Goal: Information Seeking & Learning: Learn about a topic

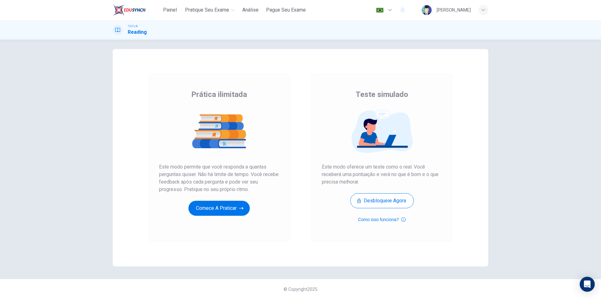
scroll to position [4, 0]
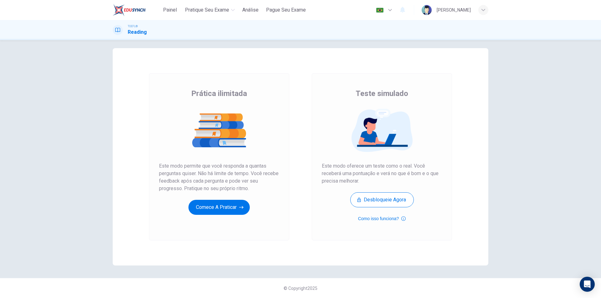
click at [57, 168] on div "Prática ilimitada Teste simulado Prática ilimitada Este modo permite que você r…" at bounding box center [300, 169] width 601 height 258
click at [204, 208] on button "Comece a praticar" at bounding box center [218, 207] width 61 height 15
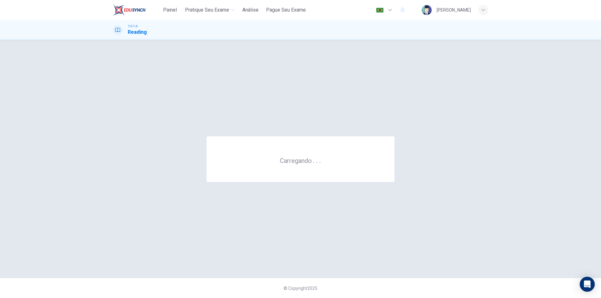
scroll to position [0, 0]
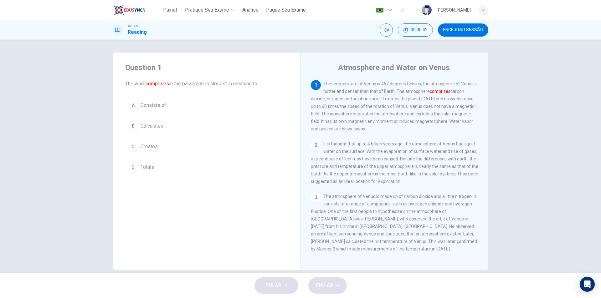
click at [147, 109] on button "A Consists of" at bounding box center [206, 106] width 163 height 16
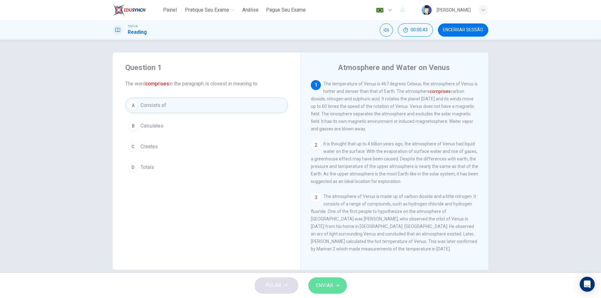
click at [332, 290] on button "ENVIAR" at bounding box center [327, 285] width 38 height 16
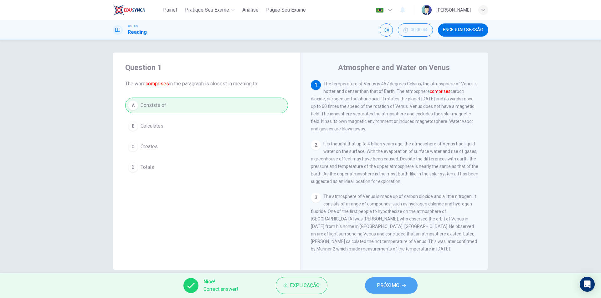
click at [383, 289] on span "PRÓXIMO" at bounding box center [388, 285] width 23 height 9
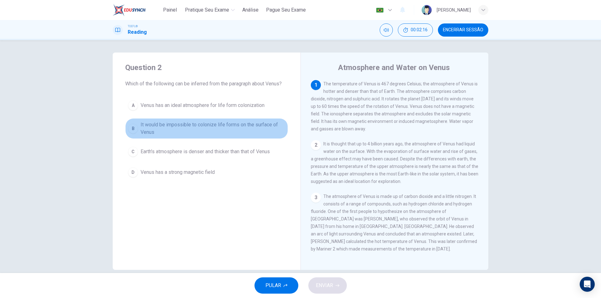
click at [173, 128] on span "It would be impossible to colonize life forms on the surface of Venus" at bounding box center [212, 128] width 145 height 15
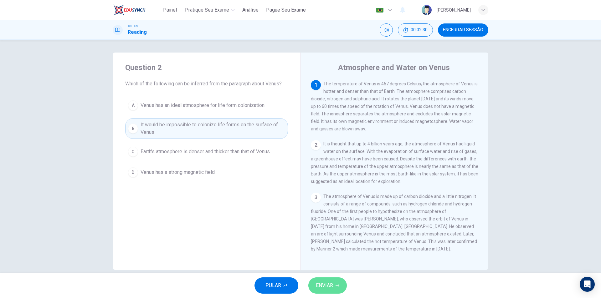
click at [326, 284] on span "ENVIAR" at bounding box center [324, 285] width 17 height 9
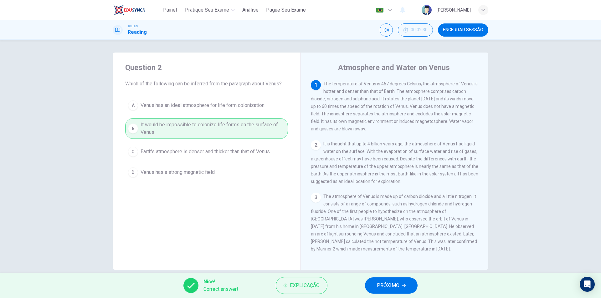
click at [384, 290] on button "PRÓXIMO" at bounding box center [391, 285] width 53 height 16
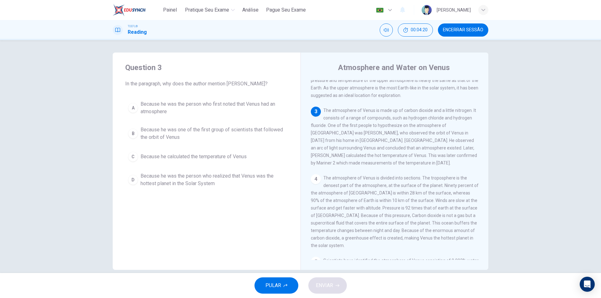
scroll to position [94, 0]
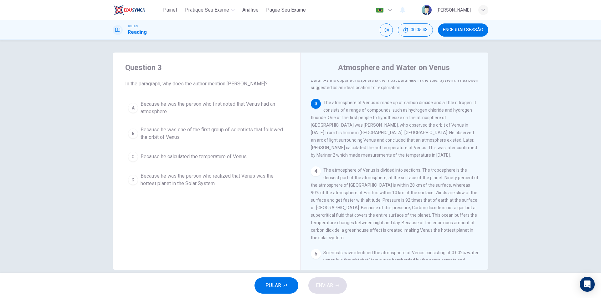
click at [141, 108] on span "Because he was the person who first noted that Venus had an atmosphere" at bounding box center [212, 107] width 145 height 15
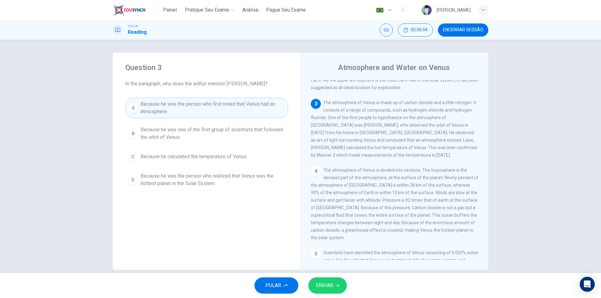
click at [327, 288] on span "ENVIAR" at bounding box center [324, 285] width 17 height 9
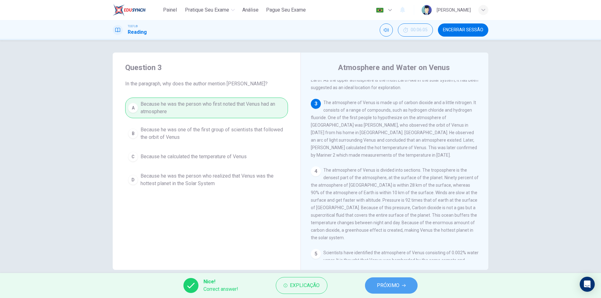
click at [379, 284] on span "PRÓXIMO" at bounding box center [388, 285] width 23 height 9
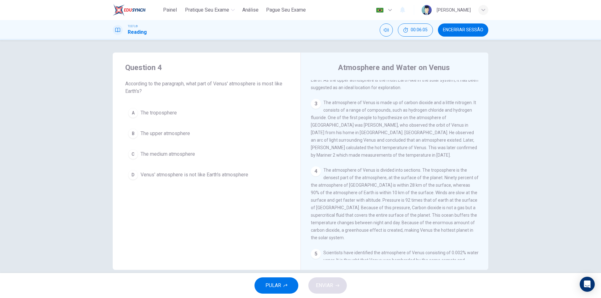
scroll to position [62, 0]
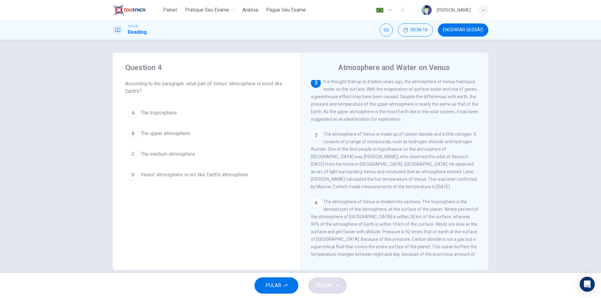
click at [156, 132] on span "The upper atmosphere" at bounding box center [164, 134] width 49 height 8
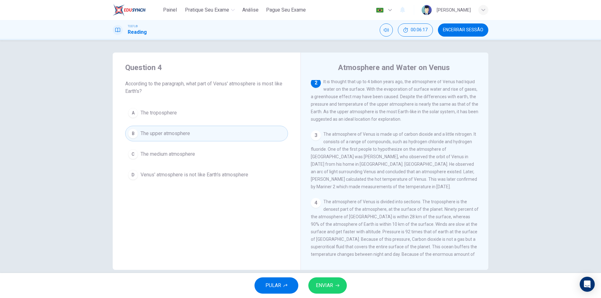
click at [316, 283] on span "ENVIAR" at bounding box center [324, 285] width 17 height 9
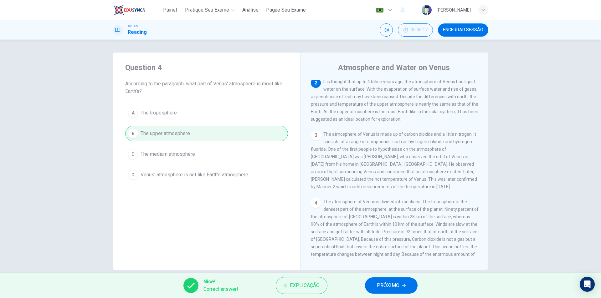
click at [387, 288] on span "PRÓXIMO" at bounding box center [388, 285] width 23 height 9
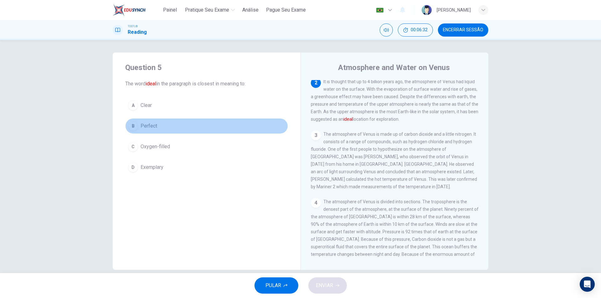
click at [128, 128] on div "B" at bounding box center [133, 126] width 10 height 10
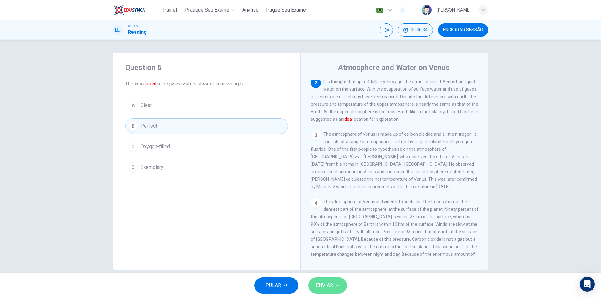
click at [323, 277] on button "ENVIAR" at bounding box center [327, 285] width 38 height 16
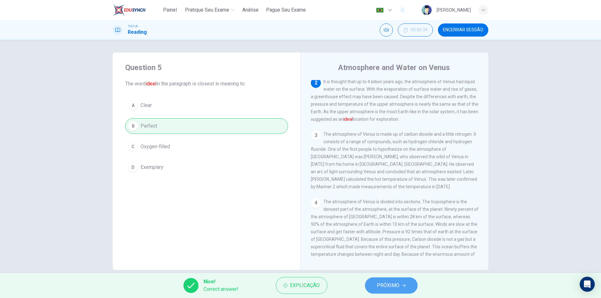
click at [401, 289] on button "PRÓXIMO" at bounding box center [391, 285] width 53 height 16
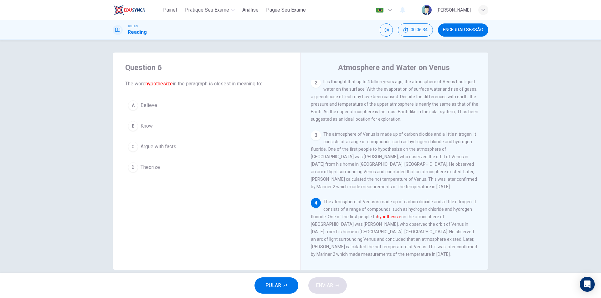
scroll to position [132, 0]
click at [133, 166] on div "D" at bounding box center [133, 167] width 10 height 10
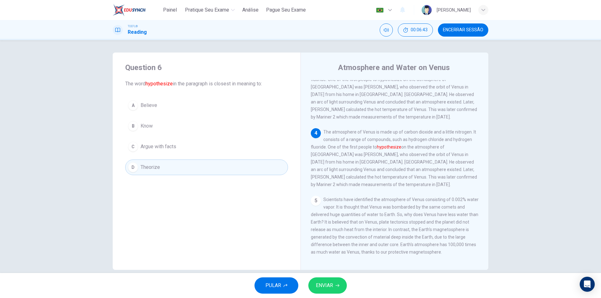
click at [328, 291] on button "ENVIAR" at bounding box center [327, 285] width 38 height 16
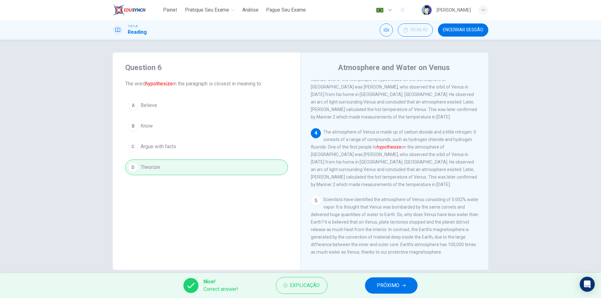
click at [388, 284] on span "PRÓXIMO" at bounding box center [388, 285] width 23 height 9
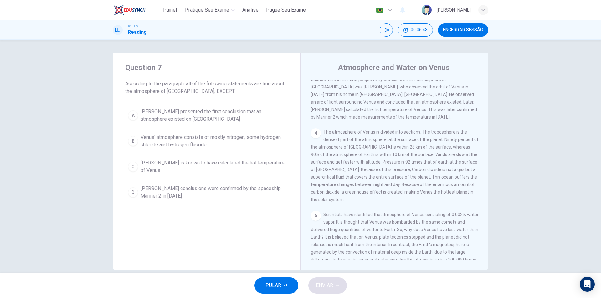
scroll to position [117, 0]
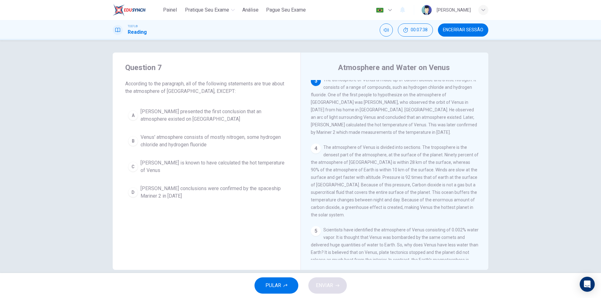
click at [158, 144] on span "Venus' atmosphere consists of mostly nitrogen, some hydrogen chloride and hydro…" at bounding box center [212, 141] width 145 height 15
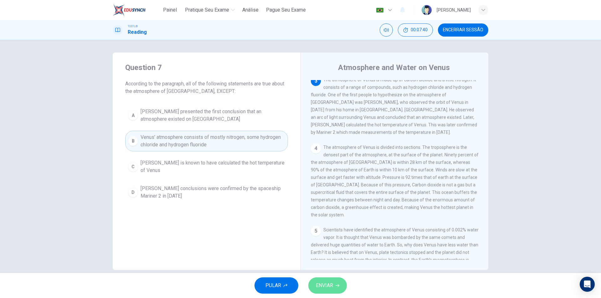
click at [331, 286] on span "ENVIAR" at bounding box center [324, 285] width 17 height 9
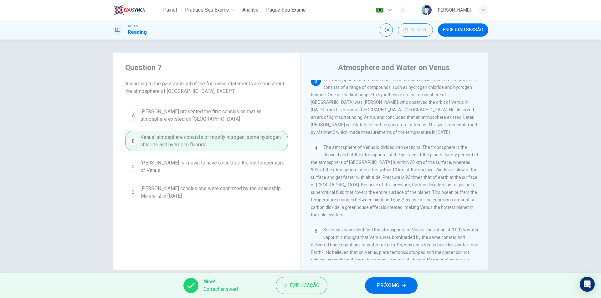
click at [397, 282] on span "PRÓXIMO" at bounding box center [388, 285] width 23 height 9
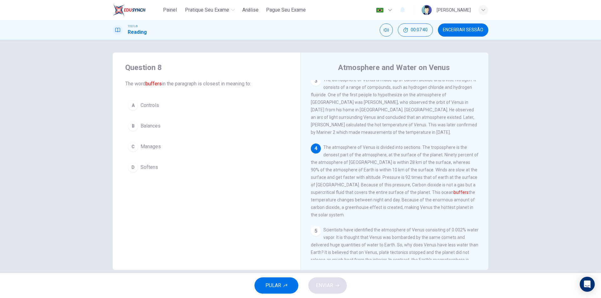
scroll to position [148, 0]
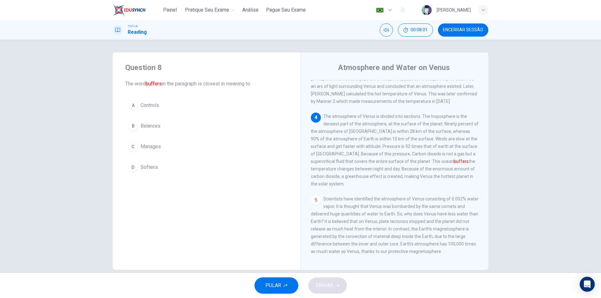
click at [147, 127] on span "Balances" at bounding box center [150, 126] width 20 height 8
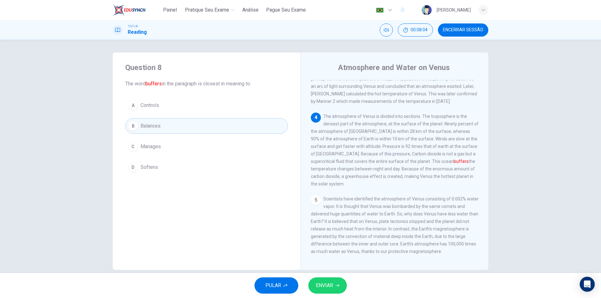
click at [327, 285] on span "ENVIAR" at bounding box center [324, 285] width 17 height 9
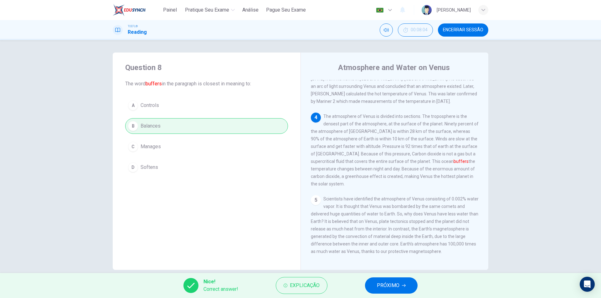
click at [374, 282] on button "PRÓXIMO" at bounding box center [391, 285] width 53 height 16
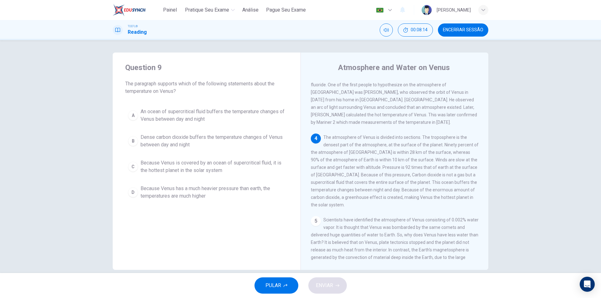
scroll to position [124, 0]
click at [214, 140] on span "Dense carbon dioxide buffers the temperature changes of Venus between day and n…" at bounding box center [212, 141] width 145 height 15
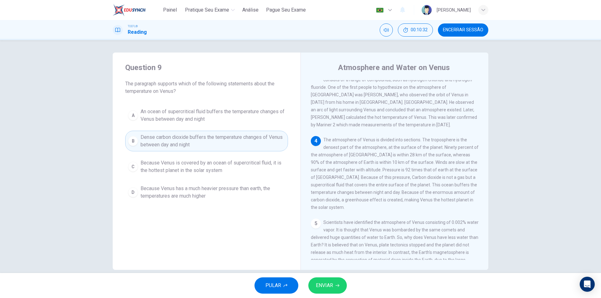
click at [324, 283] on span "ENVIAR" at bounding box center [324, 285] width 17 height 9
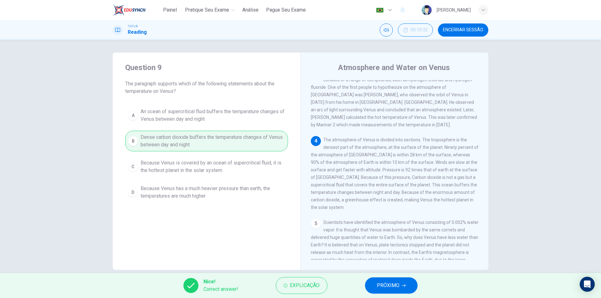
click at [387, 288] on span "PRÓXIMO" at bounding box center [388, 285] width 23 height 9
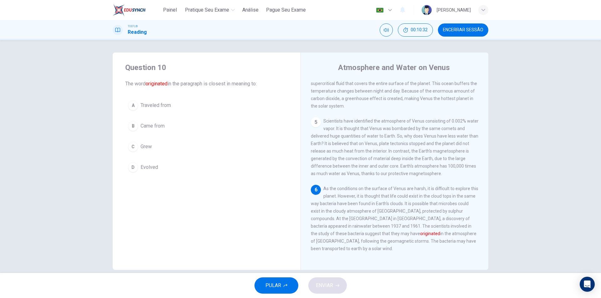
scroll to position [241, 0]
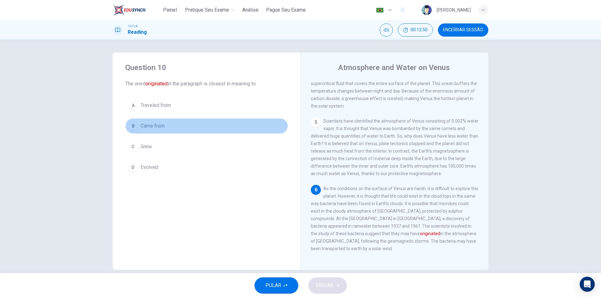
click at [130, 129] on div "B" at bounding box center [133, 126] width 10 height 10
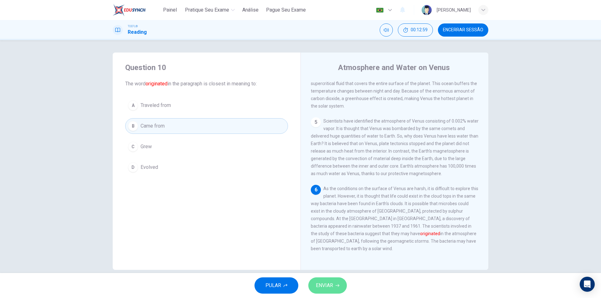
click at [328, 291] on button "ENVIAR" at bounding box center [327, 285] width 38 height 16
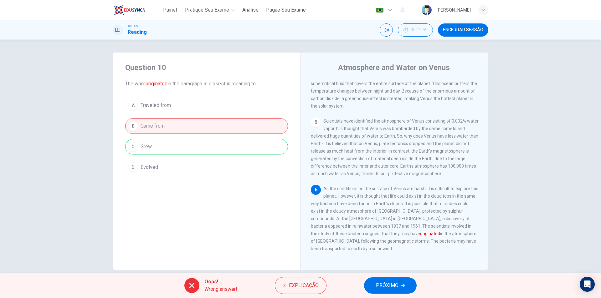
click at [405, 285] on button "PRÓXIMO" at bounding box center [390, 285] width 53 height 16
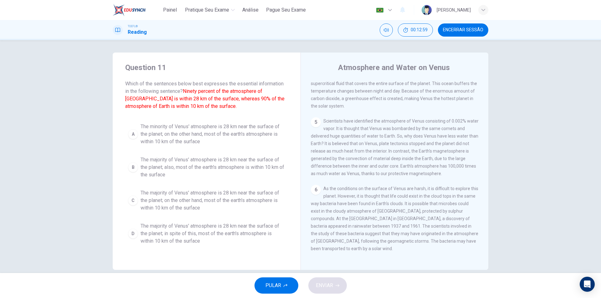
scroll to position [187, 0]
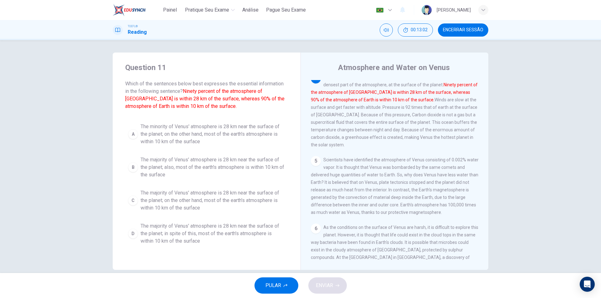
drag, startPoint x: 457, startPoint y: 32, endPoint x: 324, endPoint y: 37, distance: 133.4
click at [457, 32] on span "Encerrar Sessão" at bounding box center [463, 30] width 40 height 5
